Goal: Information Seeking & Learning: Learn about a topic

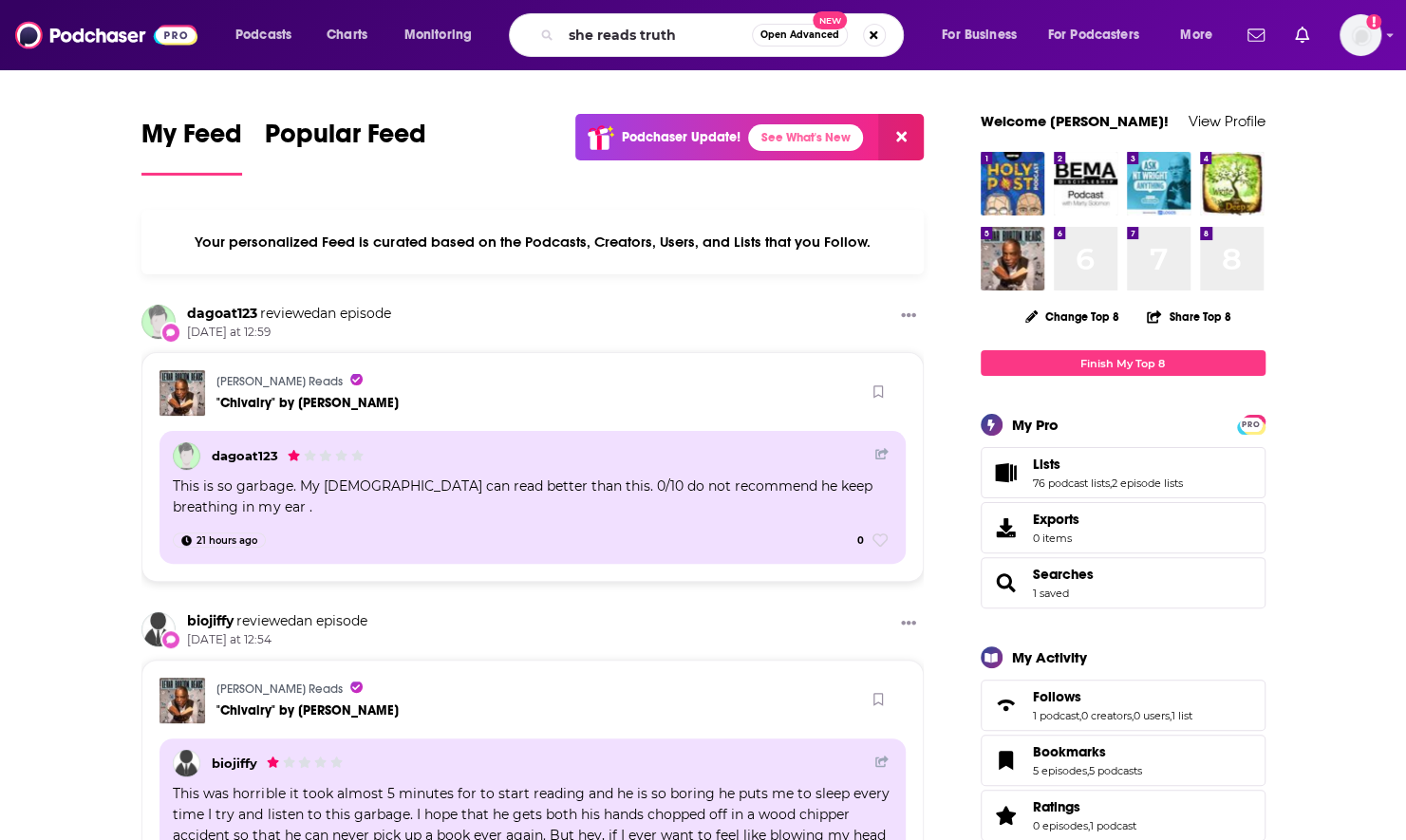
type input "she reads truth"
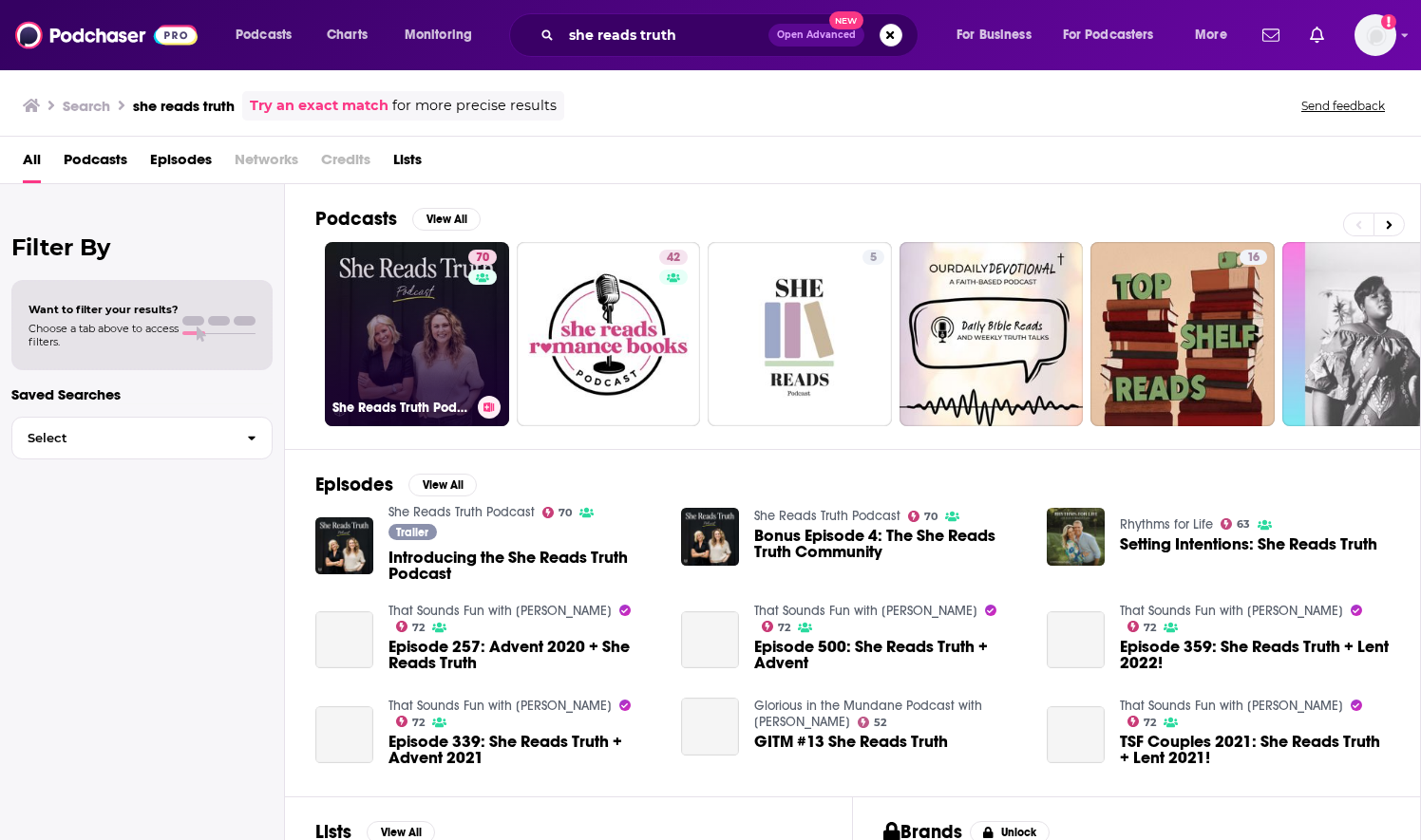
click at [406, 357] on link "70 She Reads Truth Podcast" at bounding box center [417, 334] width 185 height 185
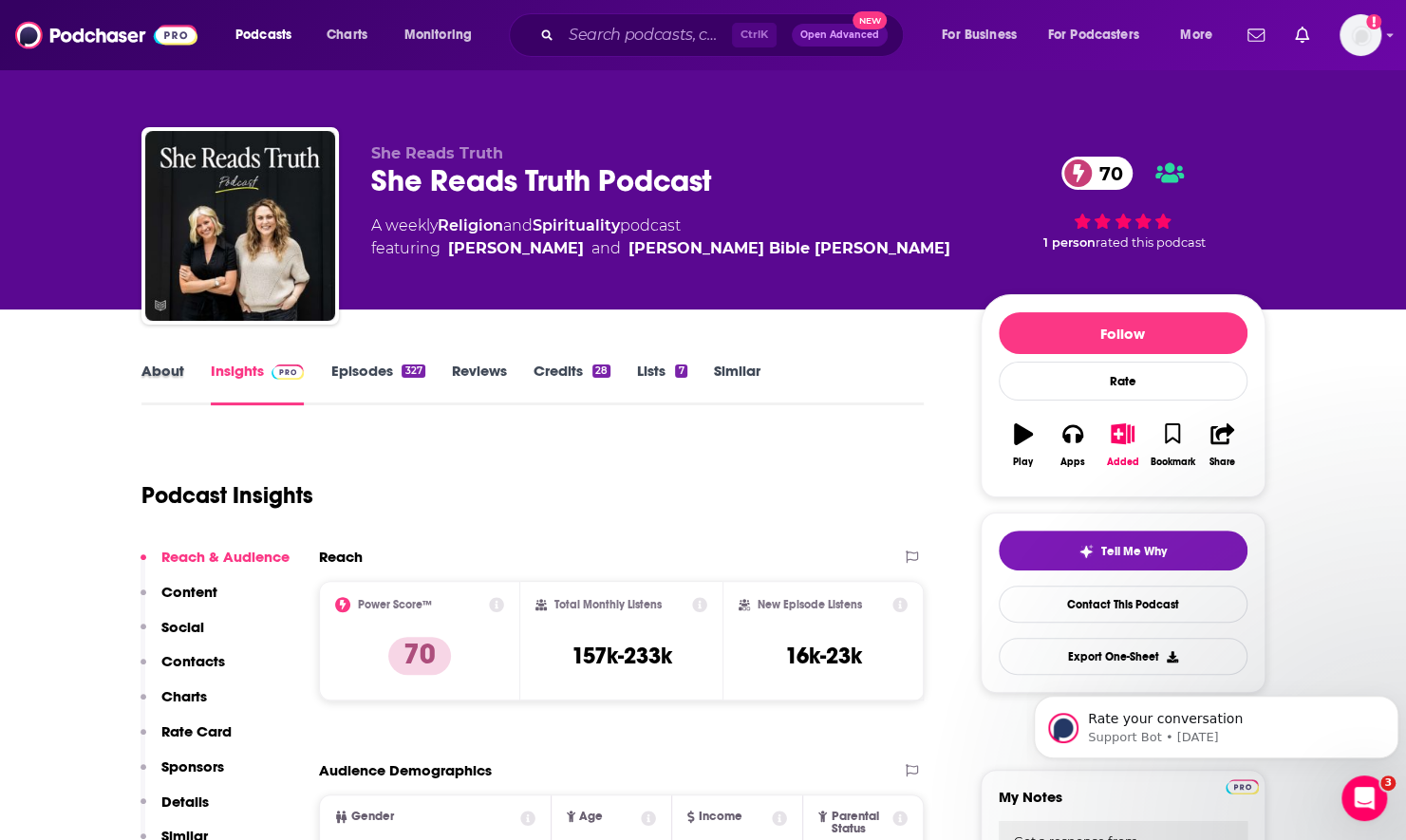
click at [183, 369] on div "About" at bounding box center [176, 384] width 69 height 44
click at [176, 375] on link "About" at bounding box center [163, 384] width 43 height 44
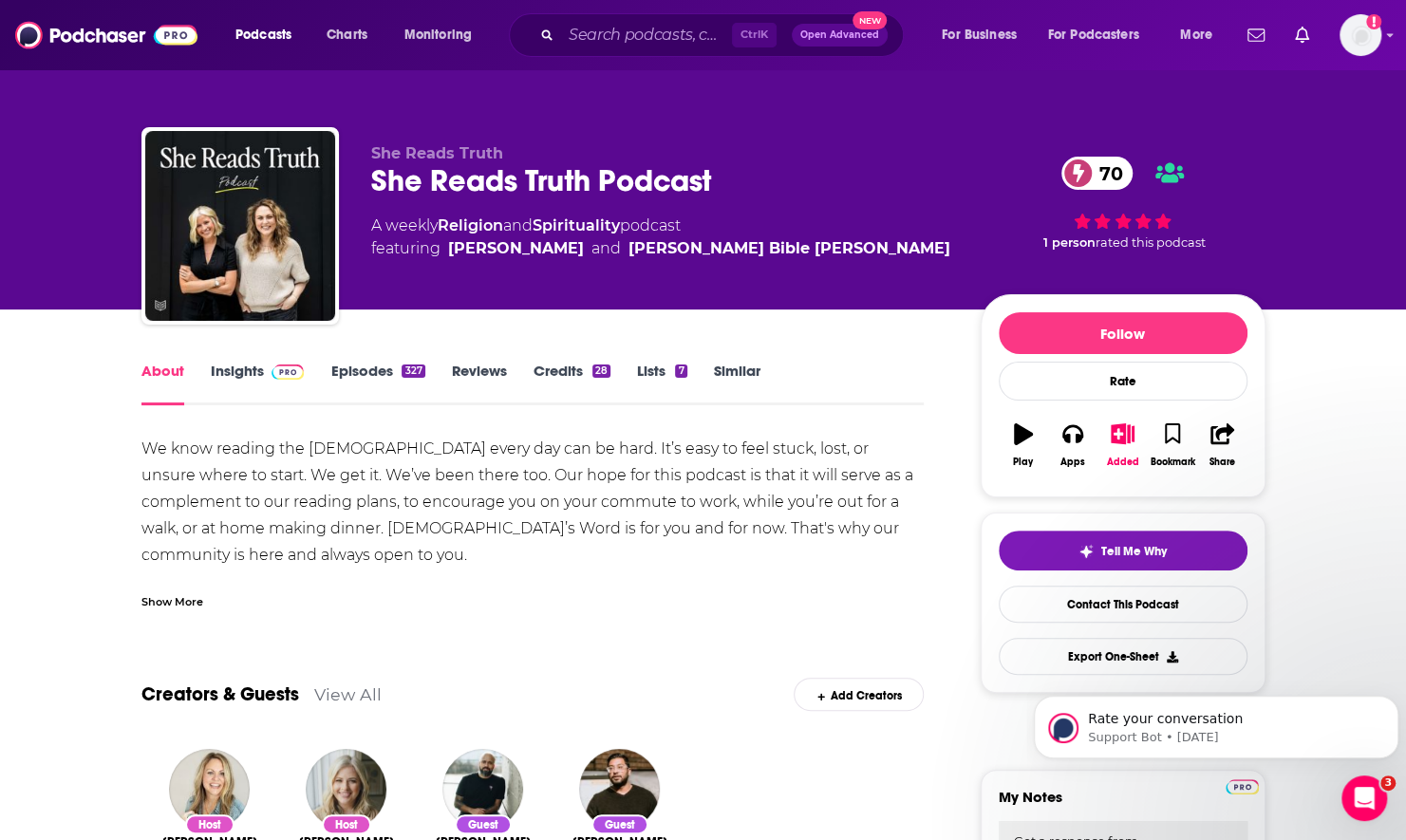
scroll to position [95, 0]
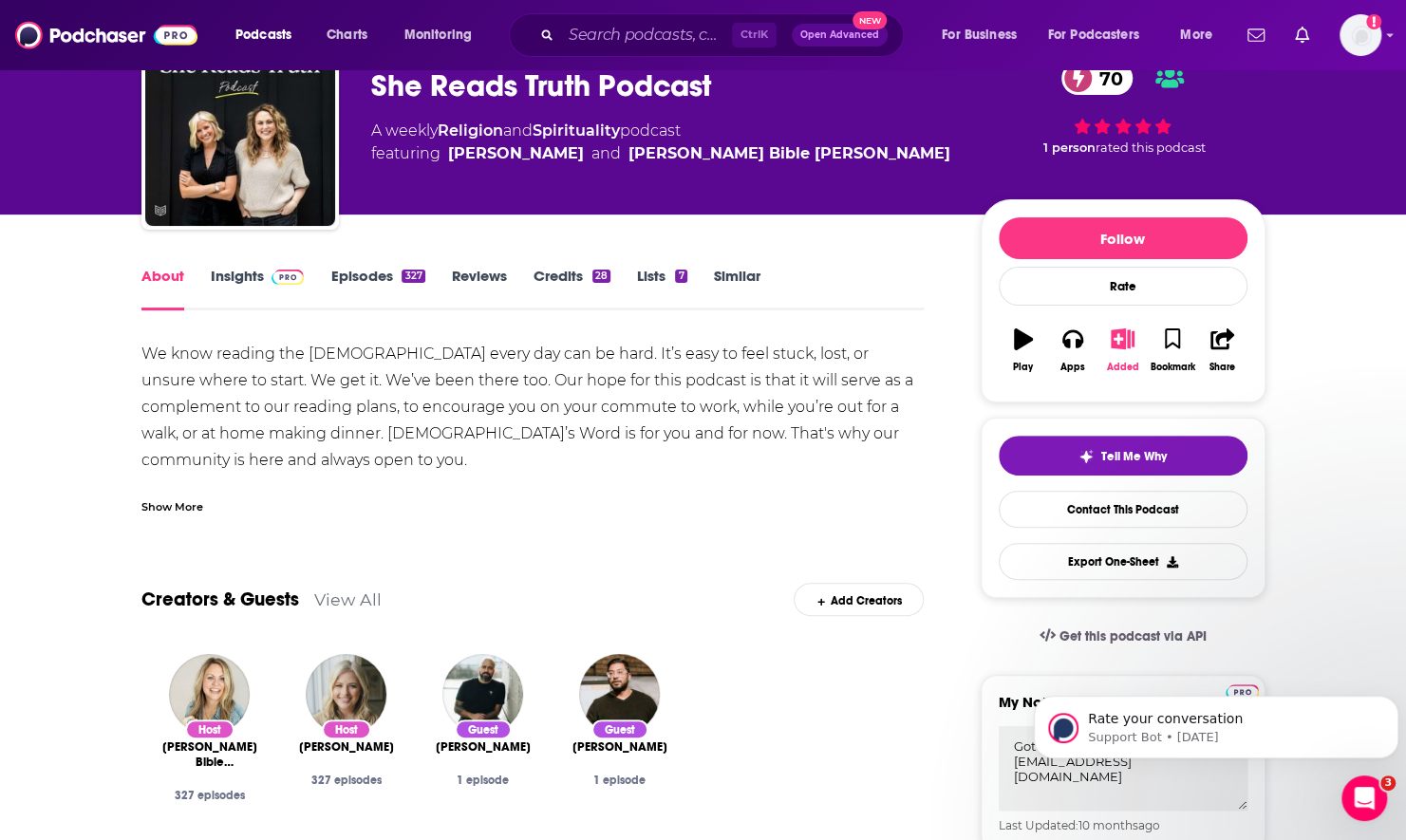
click at [1126, 339] on icon "button" at bounding box center [1122, 339] width 23 height 21
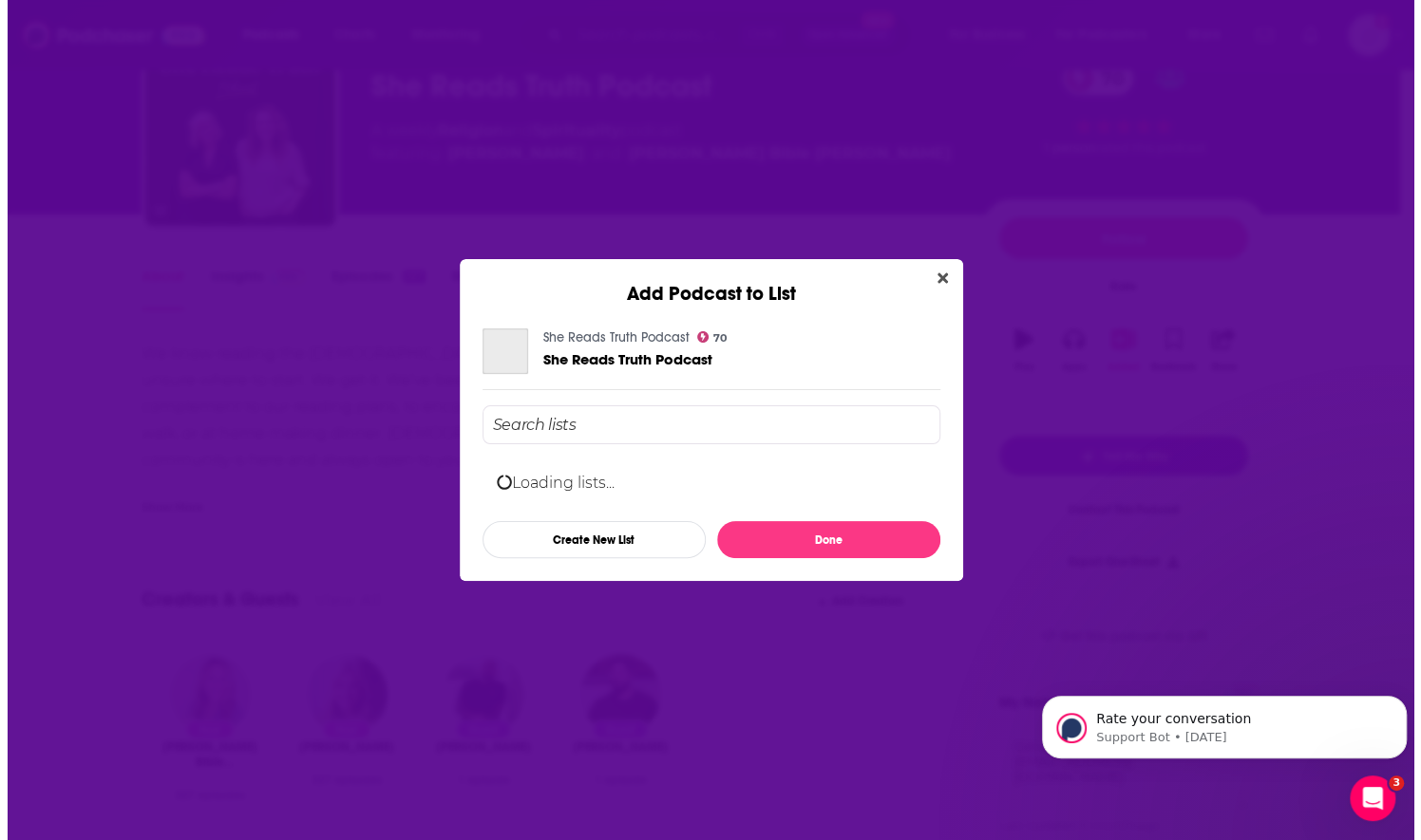
scroll to position [0, 0]
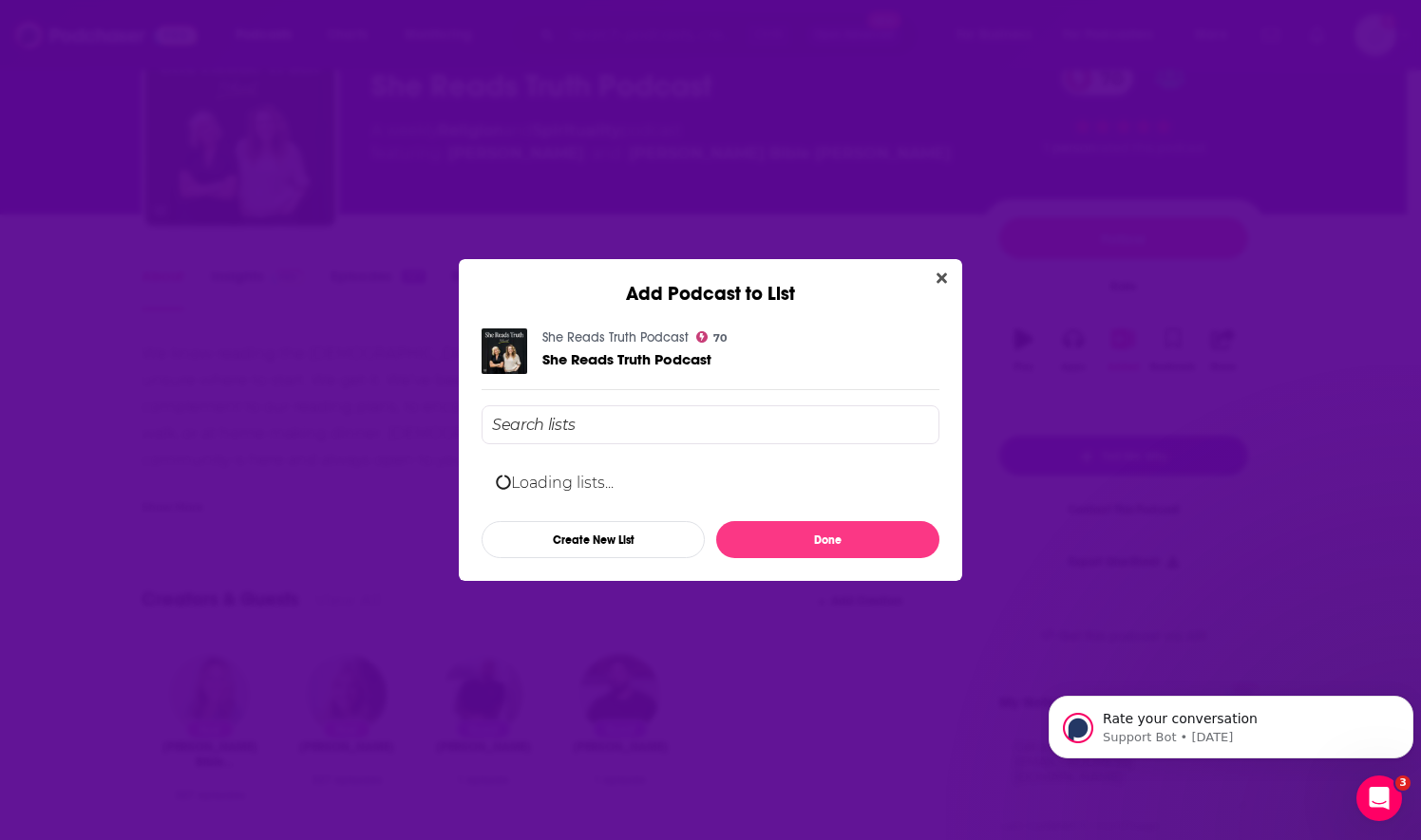
click at [625, 429] on input "Add Podcast To List" at bounding box center [710, 424] width 457 height 39
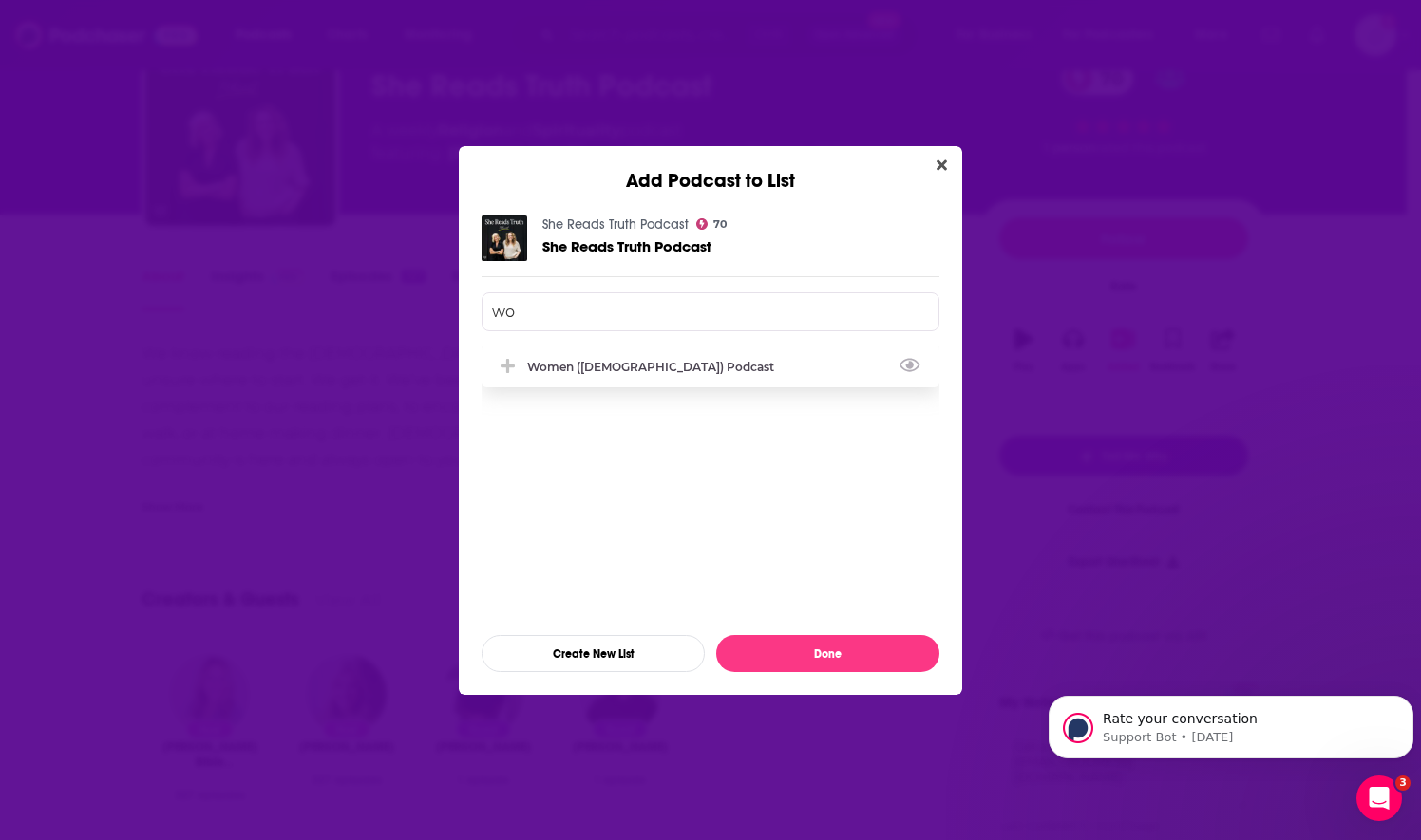
click at [554, 382] on div "Women ([DEMOGRAPHIC_DATA]) Podcast" at bounding box center [710, 366] width 457 height 42
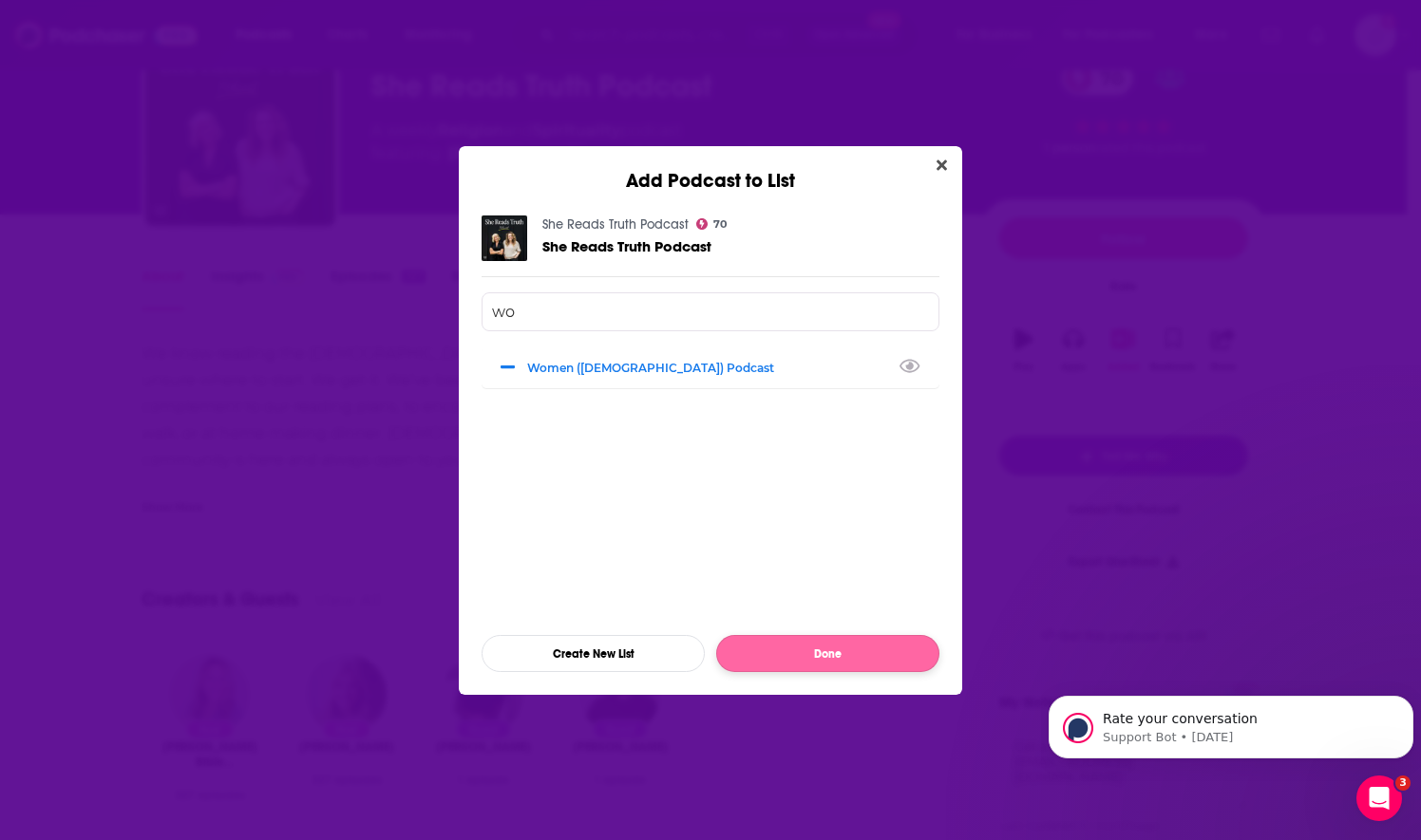
type input "wo"
click at [780, 646] on button "Done" at bounding box center [828, 654] width 223 height 37
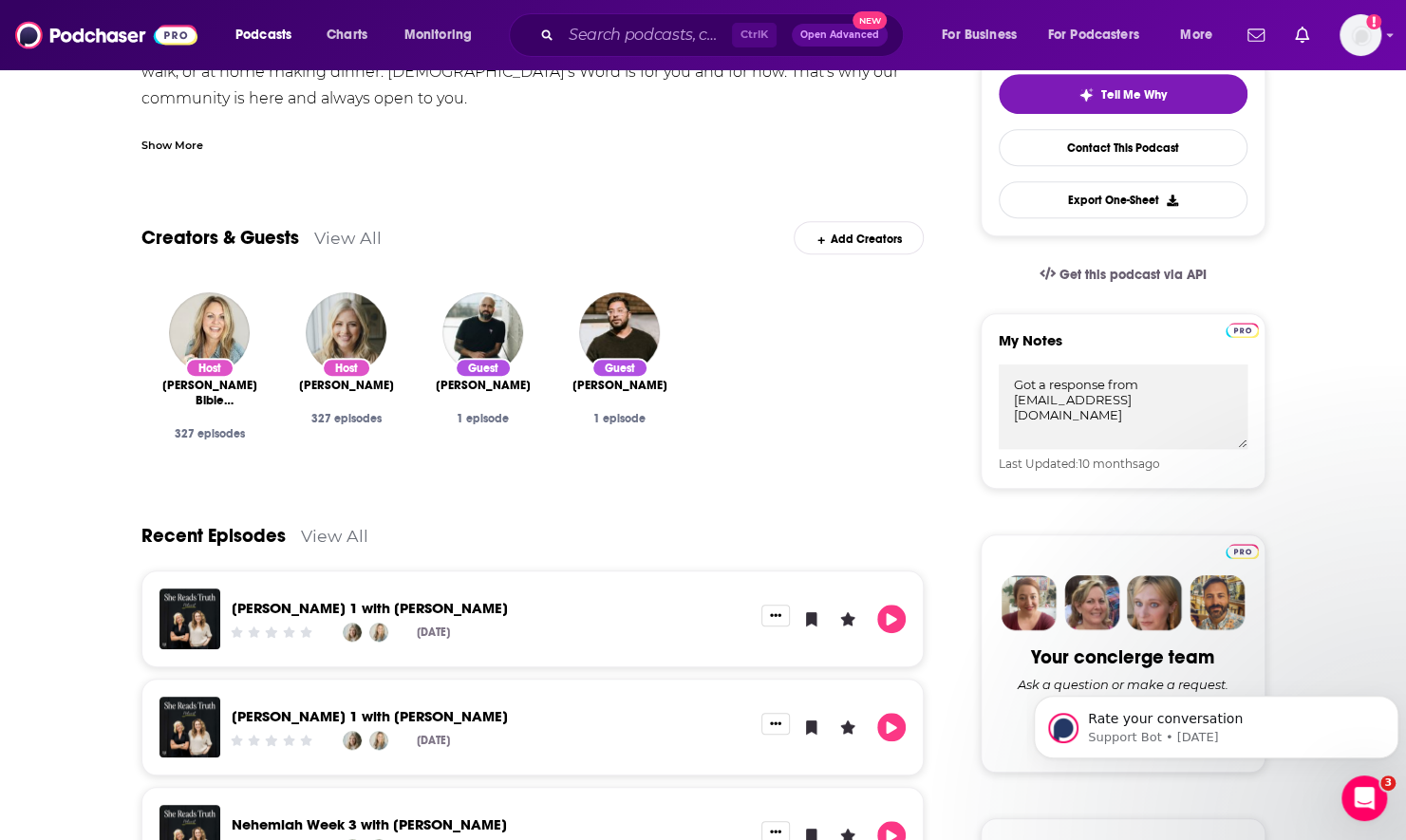
scroll to position [475, 0]
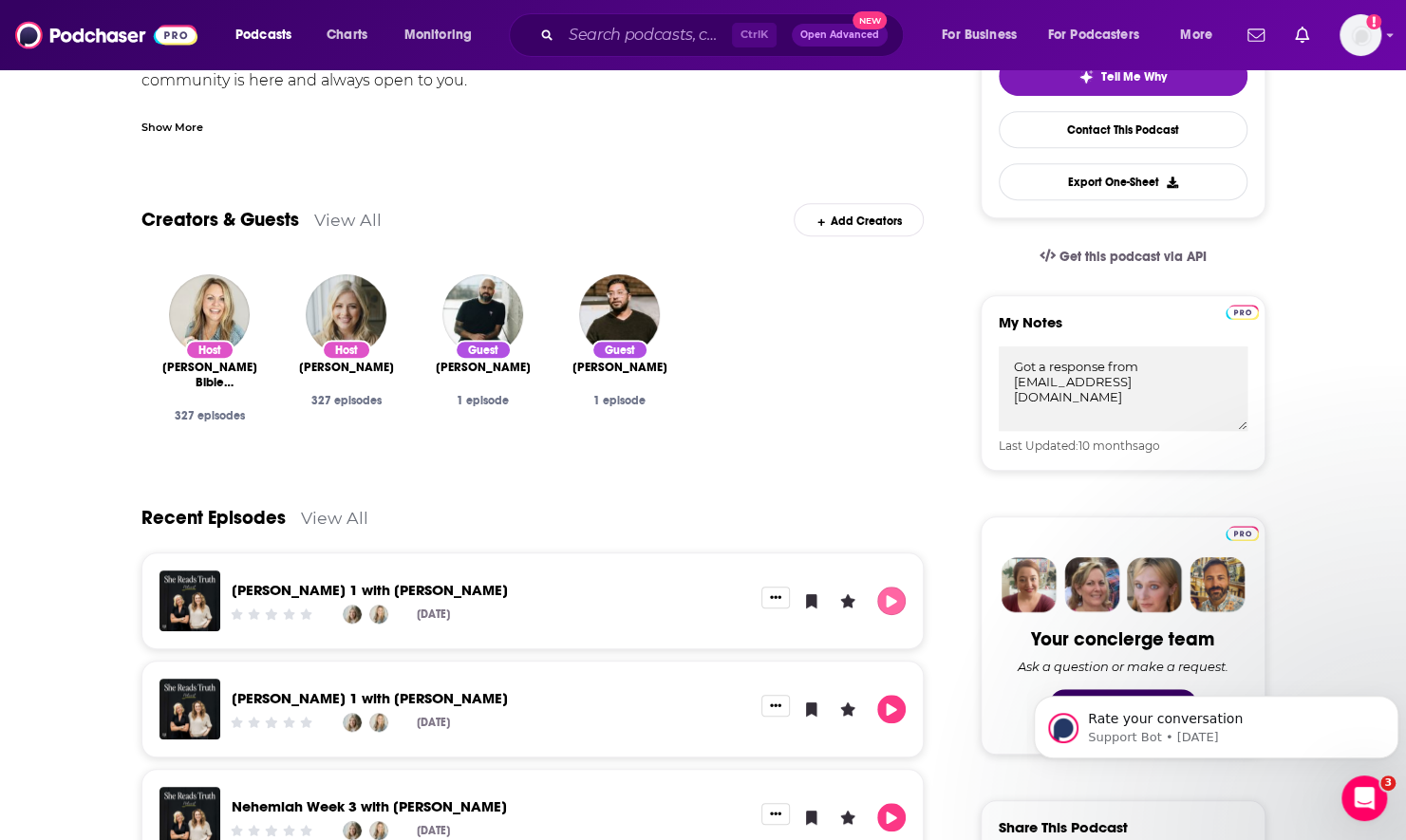
click at [892, 606] on icon "Play" at bounding box center [891, 601] width 16 height 13
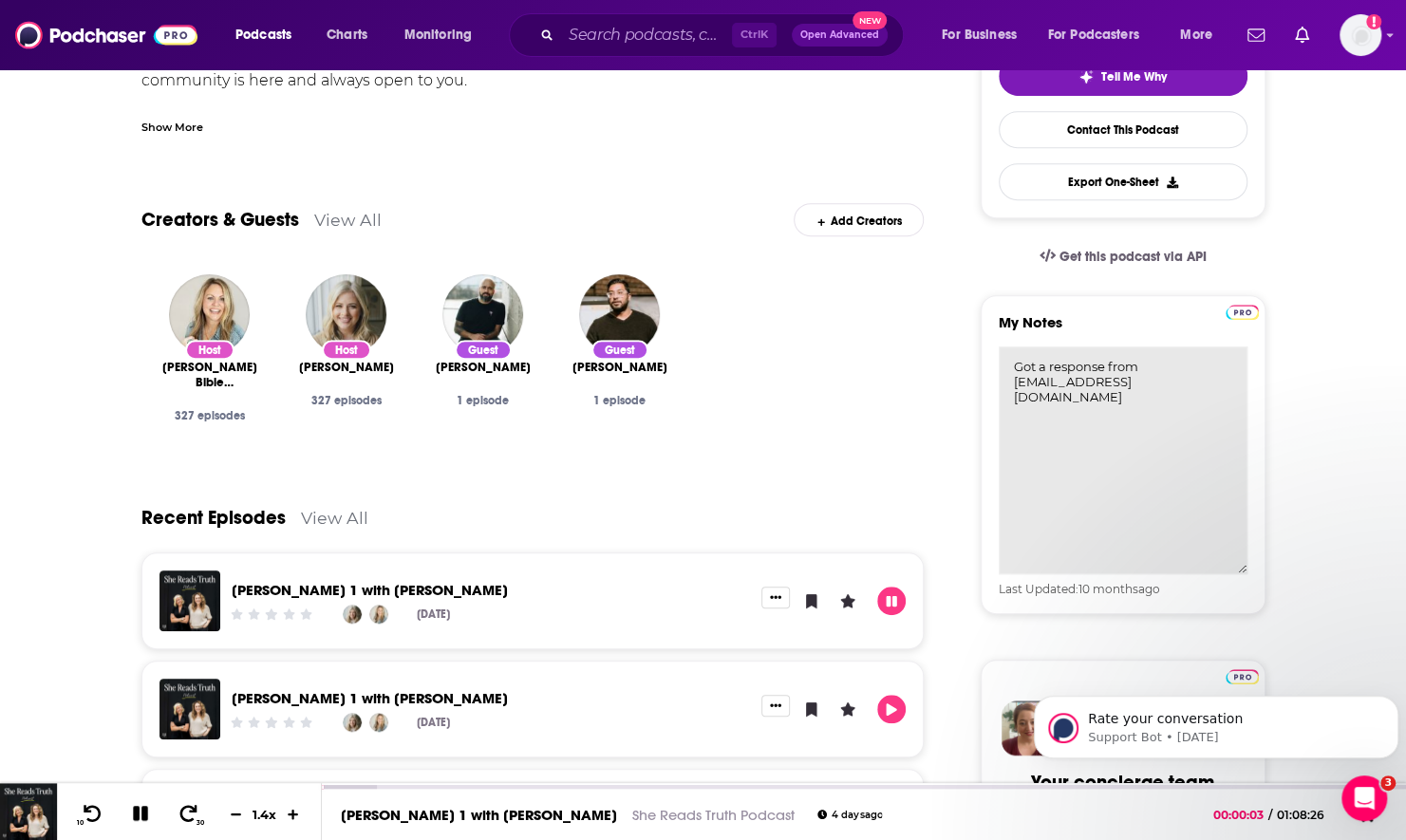
click at [1193, 389] on textarea "Got a response from [EMAIL_ADDRESS][DOMAIN_NAME]" at bounding box center [1123, 460] width 249 height 228
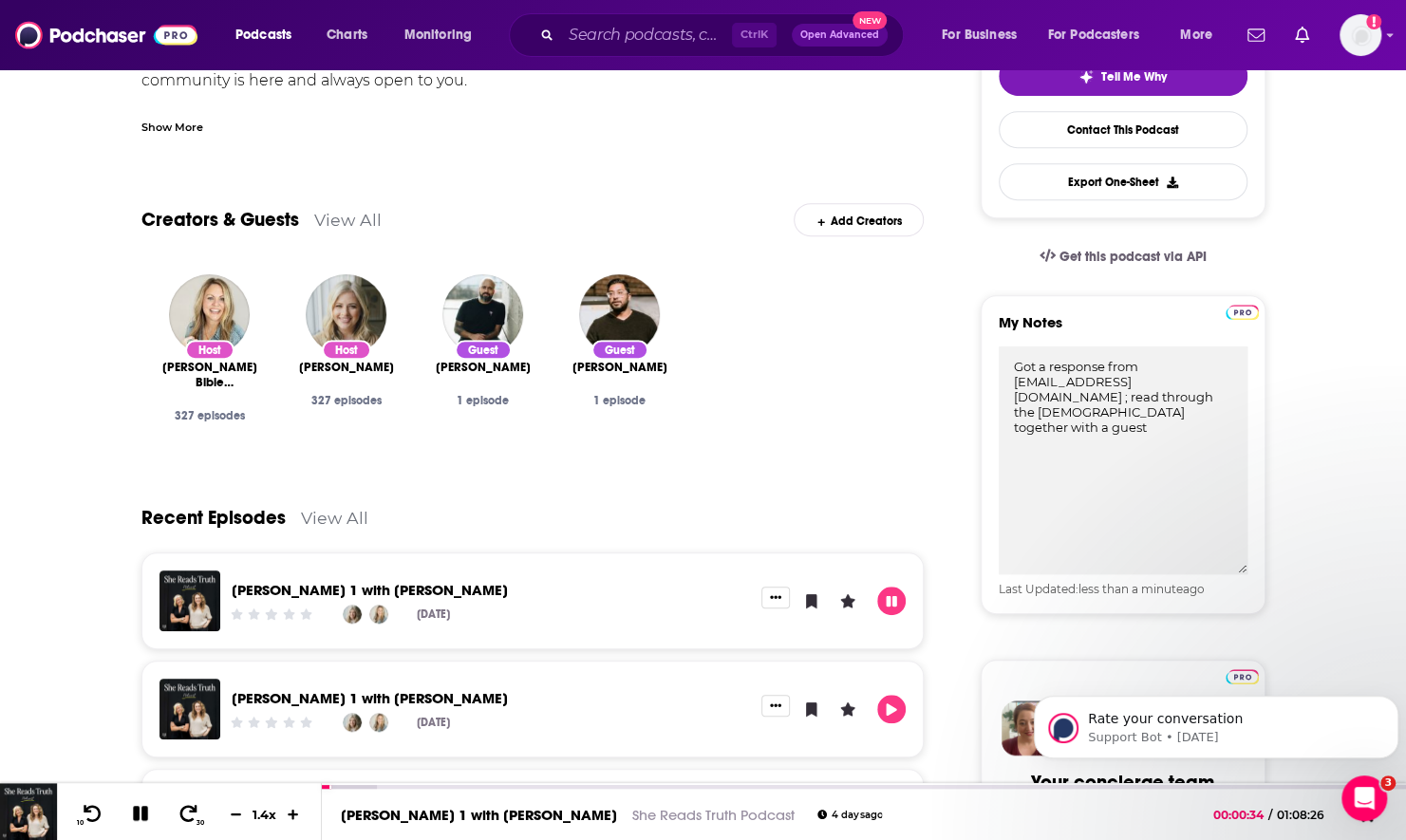
type textarea "Got a response from [EMAIL_ADDRESS][DOMAIN_NAME] ; read through the [DEMOGRAPHI…"
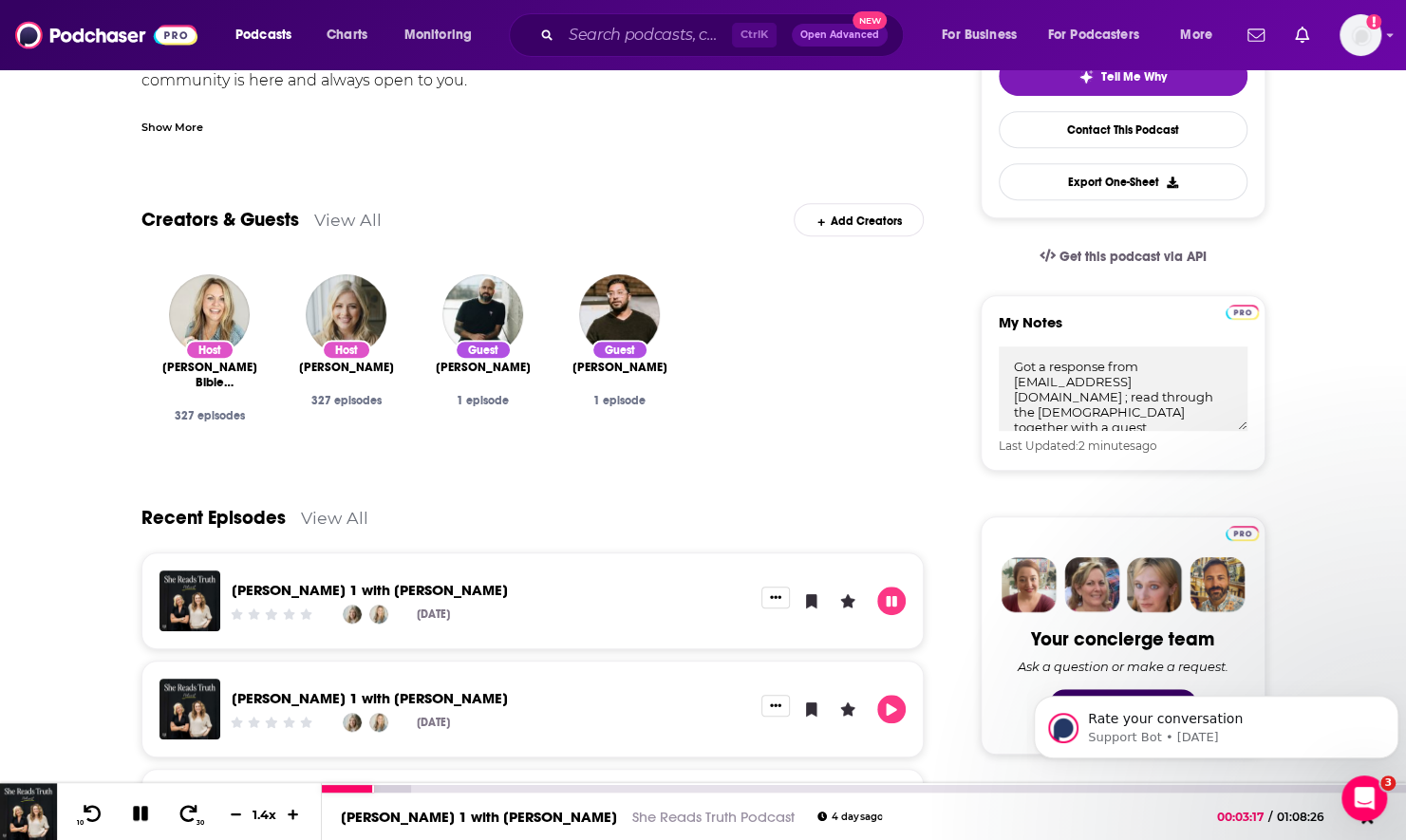
click at [130, 816] on icon at bounding box center [141, 814] width 21 height 17
